Goal: Navigation & Orientation: Find specific page/section

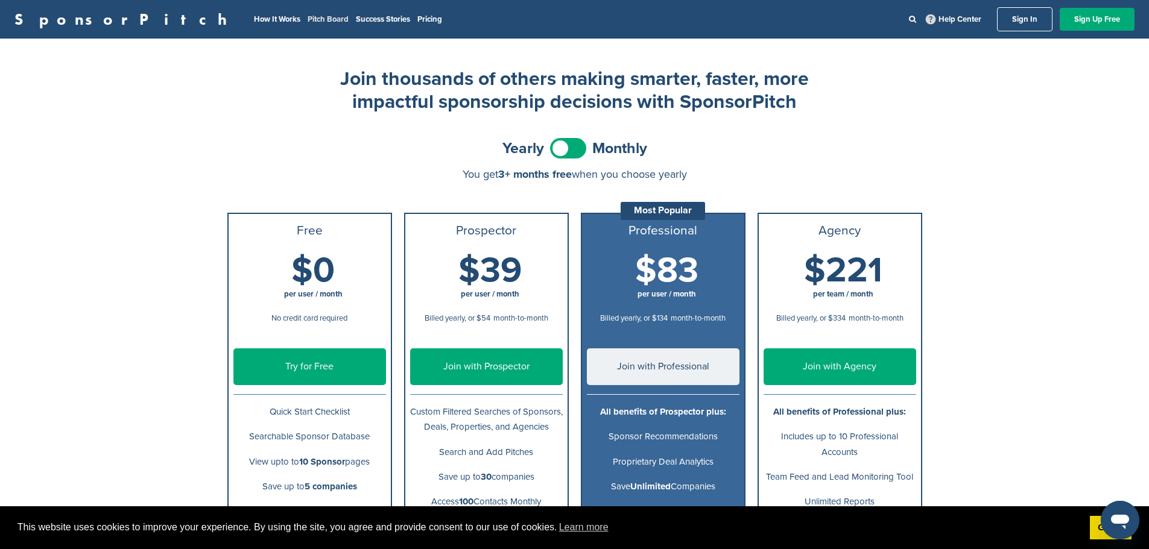
click at [307, 19] on link "Pitch Board" at bounding box center [327, 19] width 41 height 10
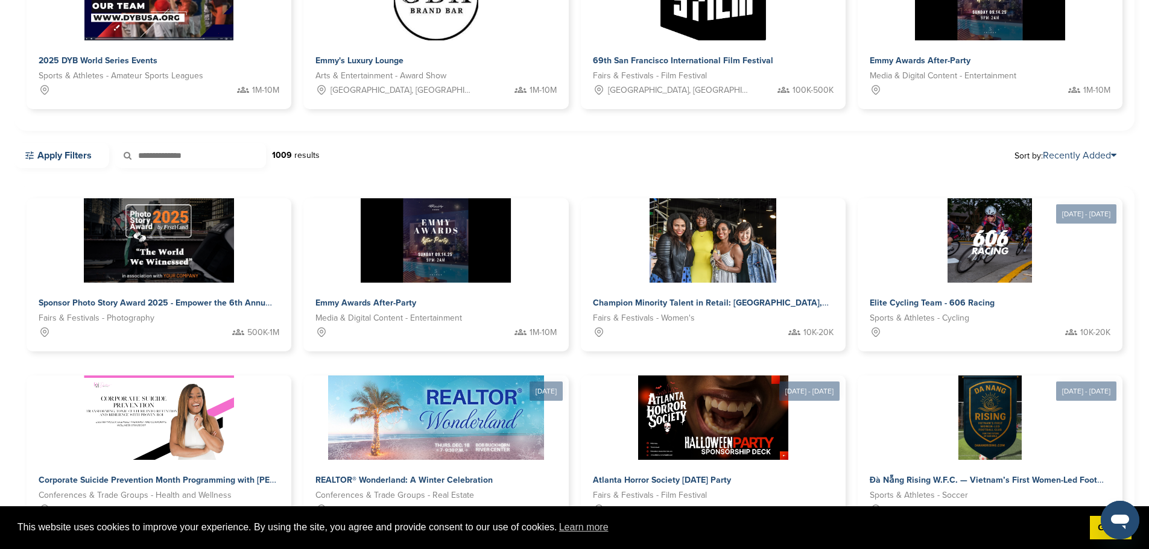
scroll to position [241, 0]
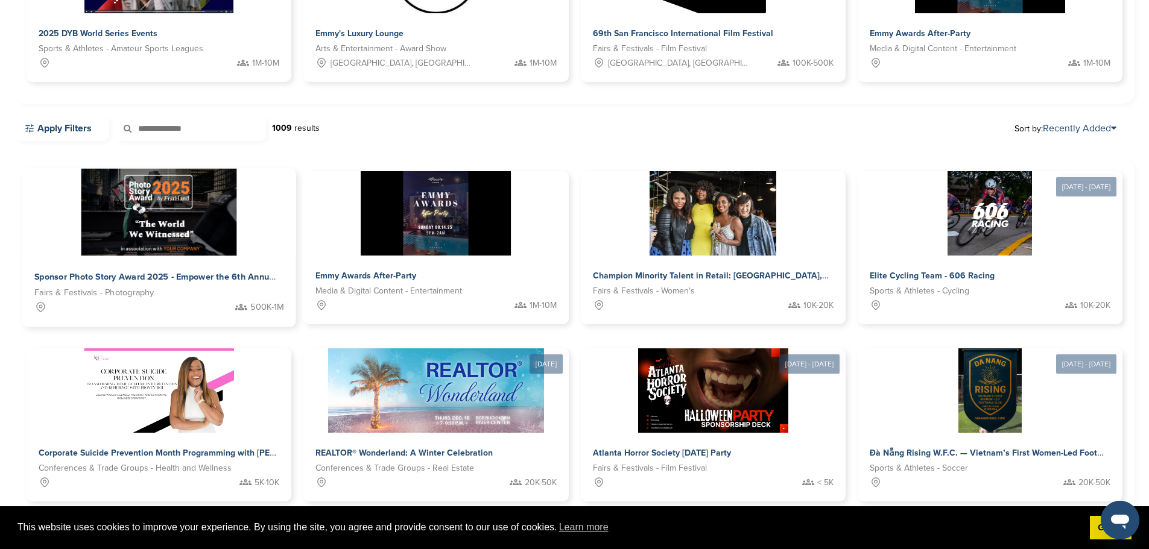
click at [131, 209] on img at bounding box center [159, 212] width 156 height 87
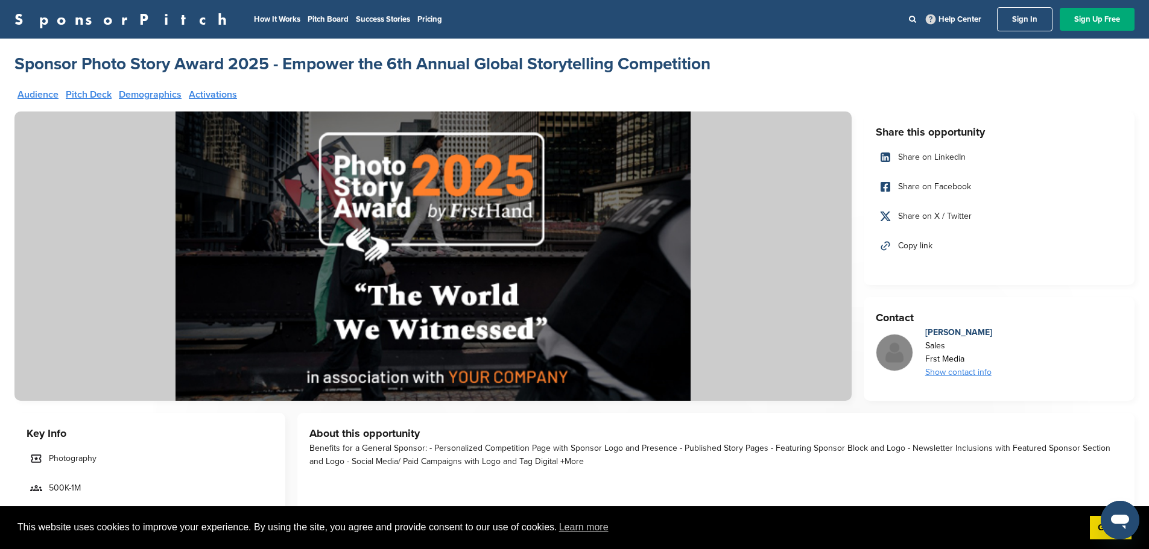
click at [254, 14] on li "How It Works" at bounding box center [277, 19] width 46 height 13
click at [254, 16] on link "How It Works" at bounding box center [277, 19] width 46 height 10
